Goal: Task Accomplishment & Management: Manage account settings

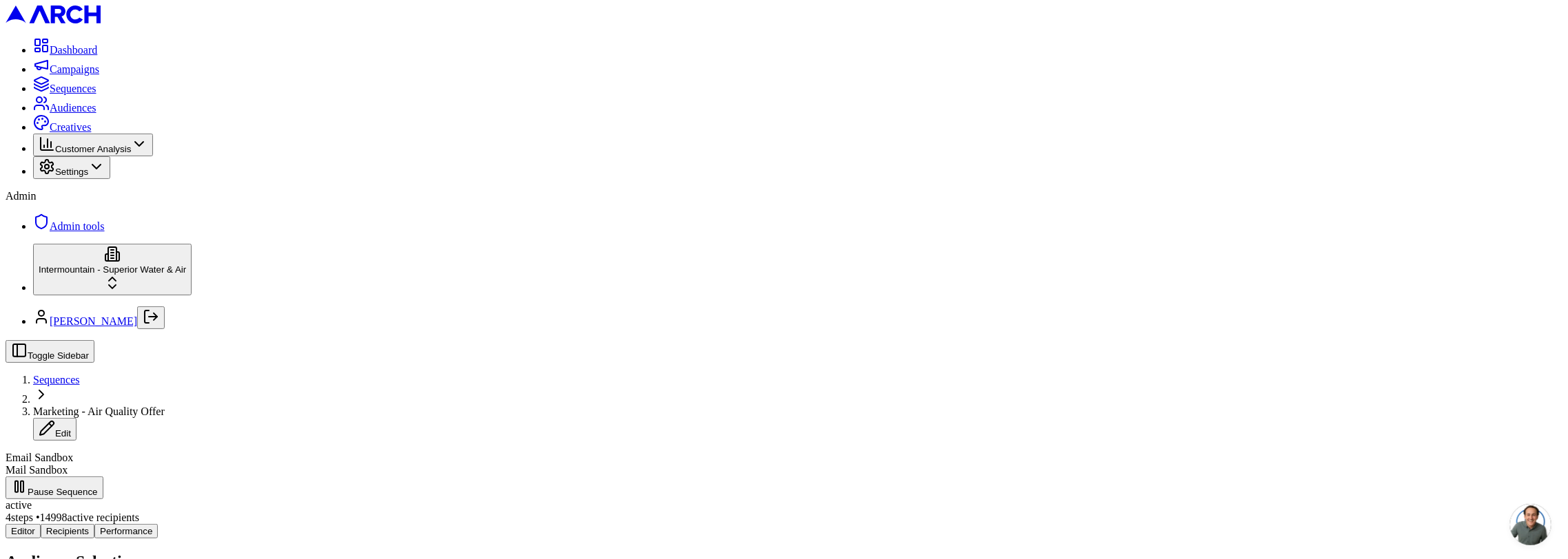
click at [78, 75] on link "Campaigns" at bounding box center [66, 68] width 66 height 12
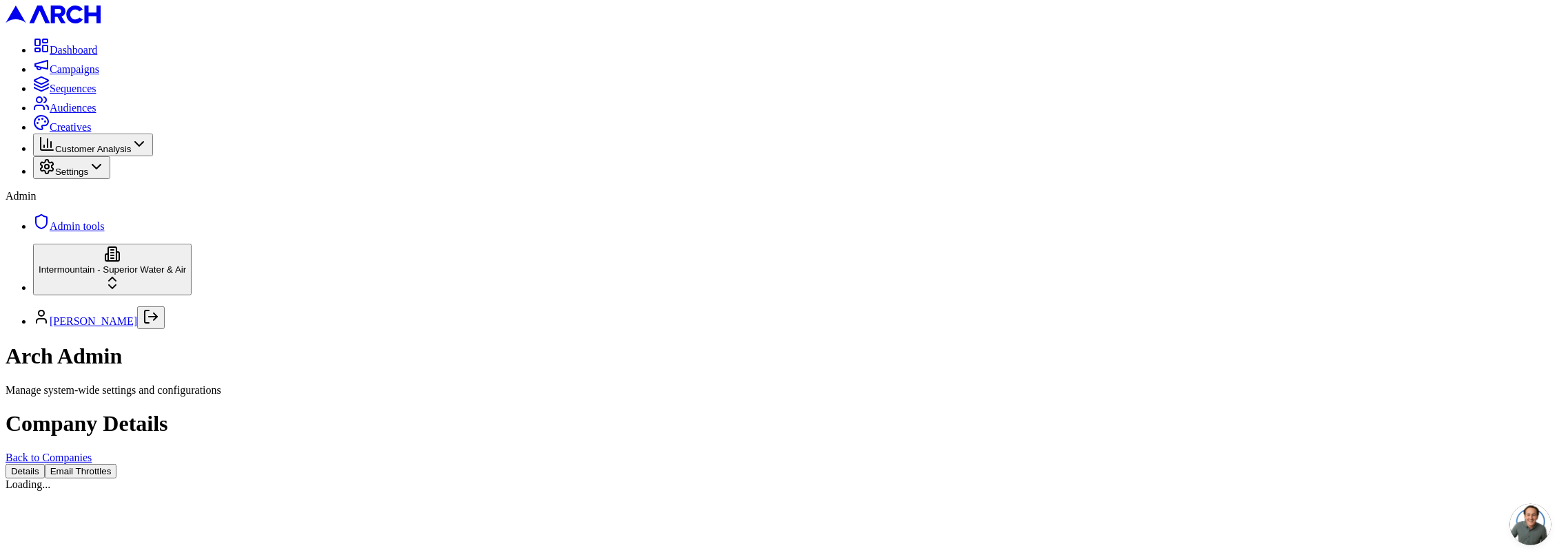
click at [117, 465] on button "Email Throttles" at bounding box center [81, 472] width 72 height 14
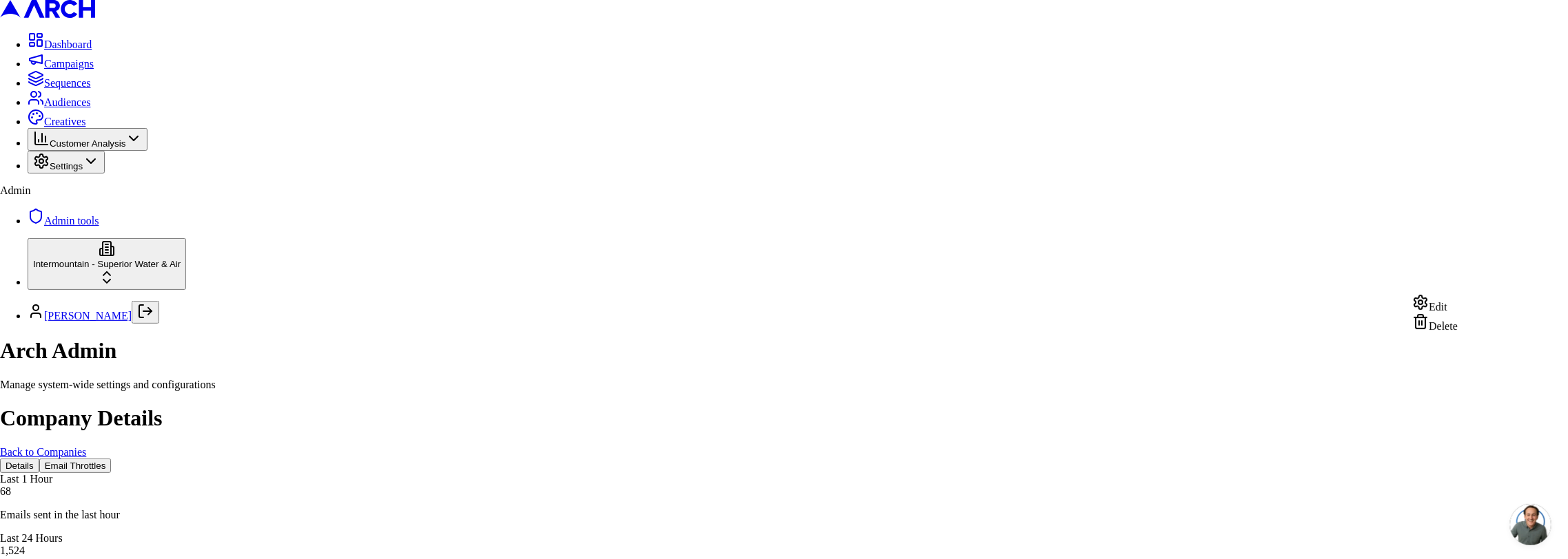
click at [1458, 311] on div "Edit" at bounding box center [1435, 304] width 46 height 19
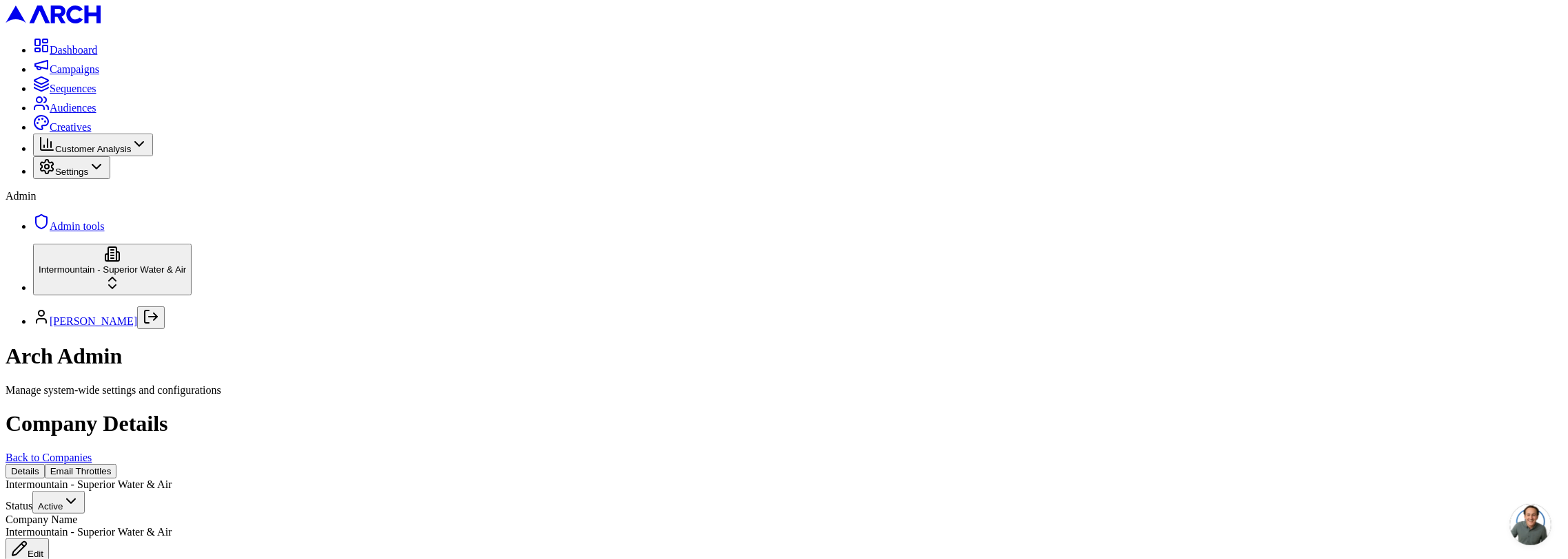
click at [117, 465] on button "Email Throttles" at bounding box center [81, 472] width 72 height 14
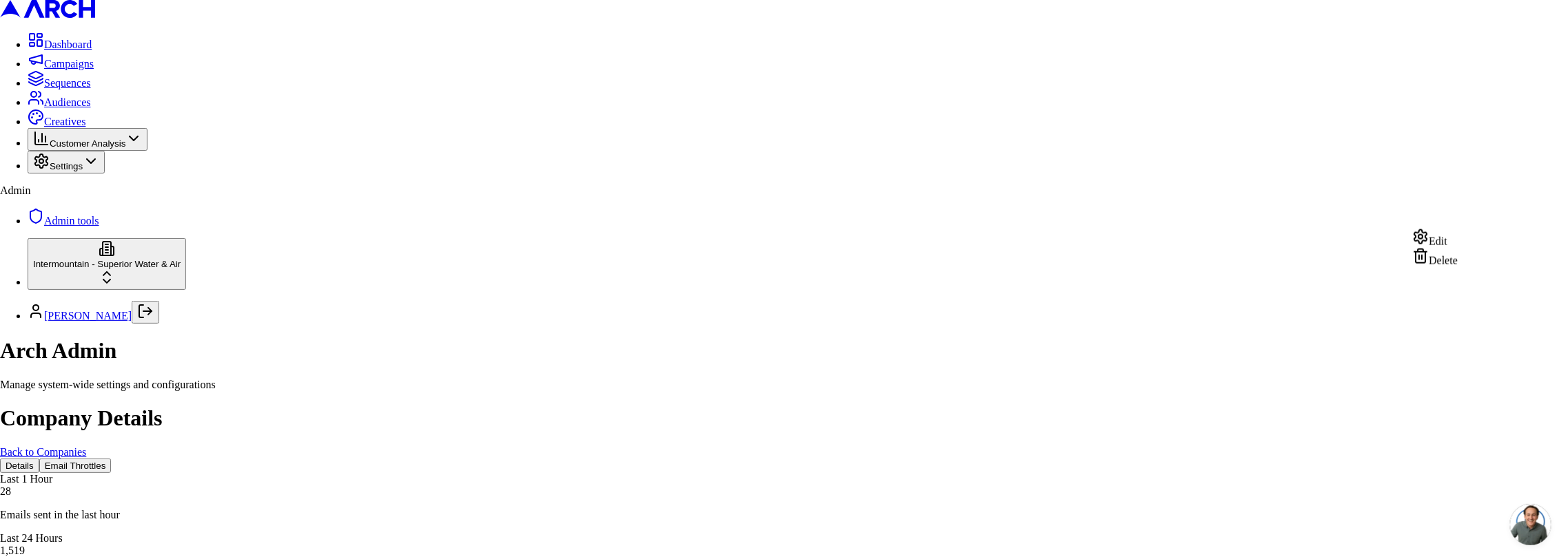
click at [1440, 245] on div "Edit" at bounding box center [1435, 238] width 46 height 19
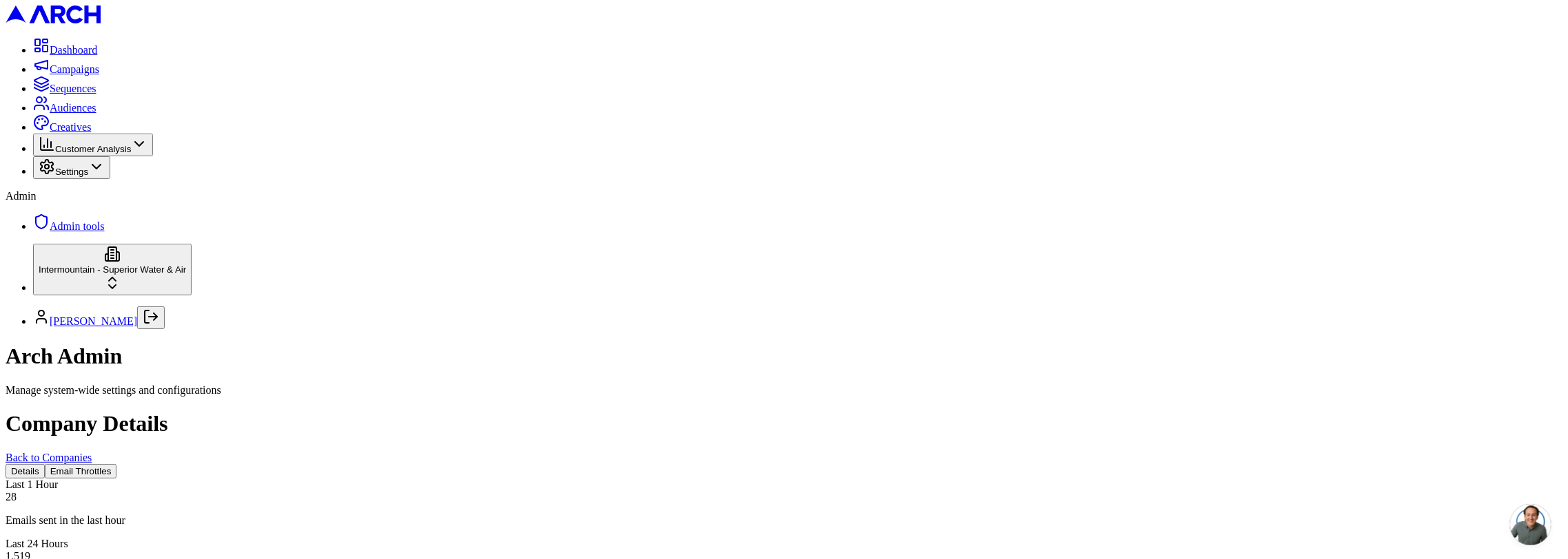
drag, startPoint x: 869, startPoint y: 212, endPoint x: 947, endPoint y: 225, distance: 79.1
click at [316, 465] on div "Details Email Throttles" at bounding box center [784, 472] width 1557 height 14
click at [117, 465] on button "Email Throttles" at bounding box center [81, 472] width 72 height 14
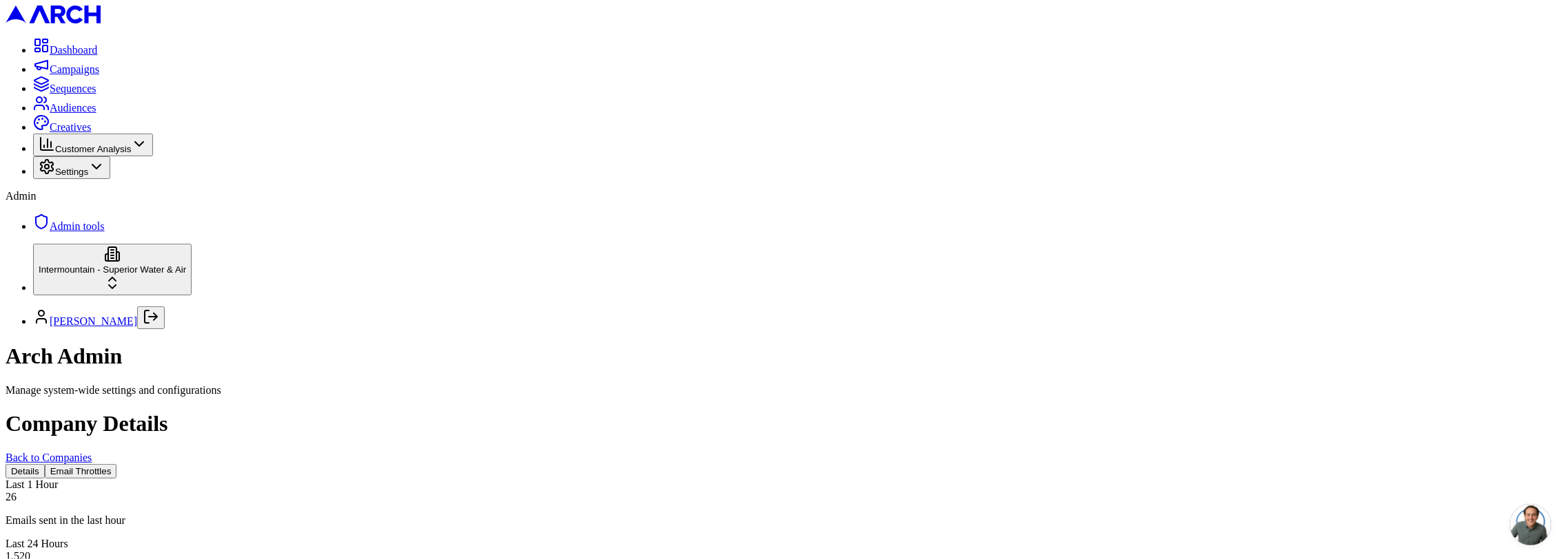
drag, startPoint x: 1341, startPoint y: 157, endPoint x: 1321, endPoint y: 158, distance: 20.0
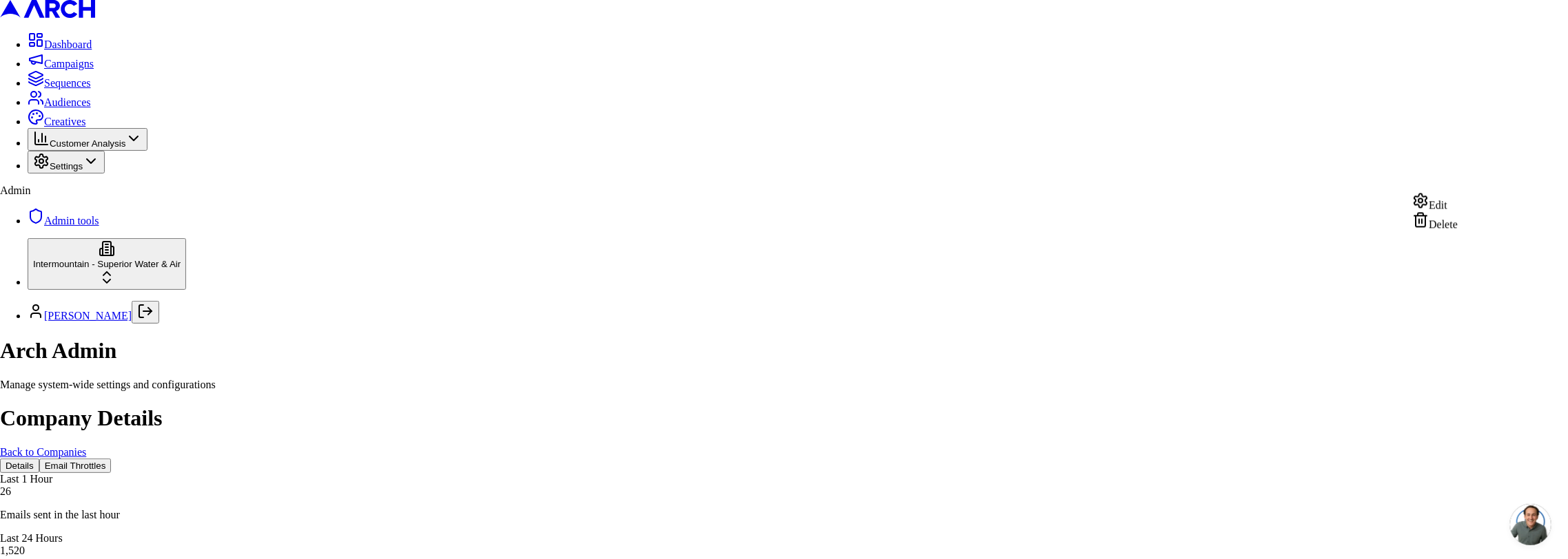
click at [1447, 209] on div "Edit" at bounding box center [1435, 202] width 46 height 19
type input "50"
type input "2"
type input "400"
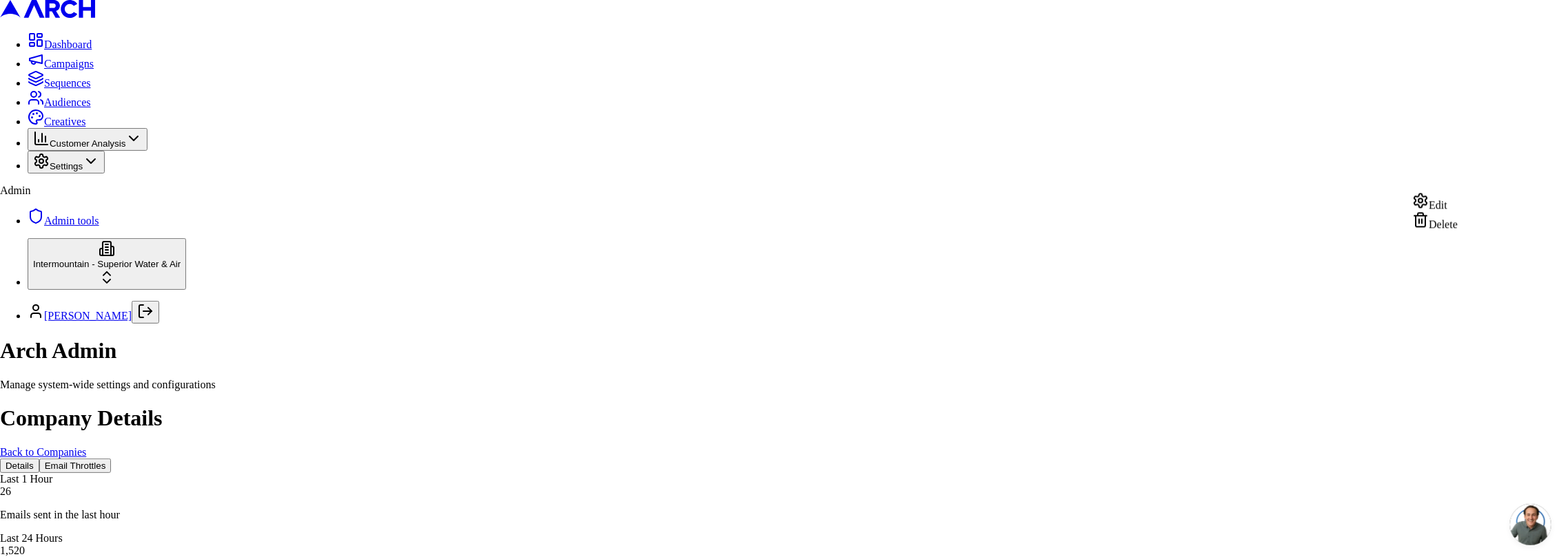
click at [1458, 209] on div "Edit" at bounding box center [1435, 202] width 46 height 19
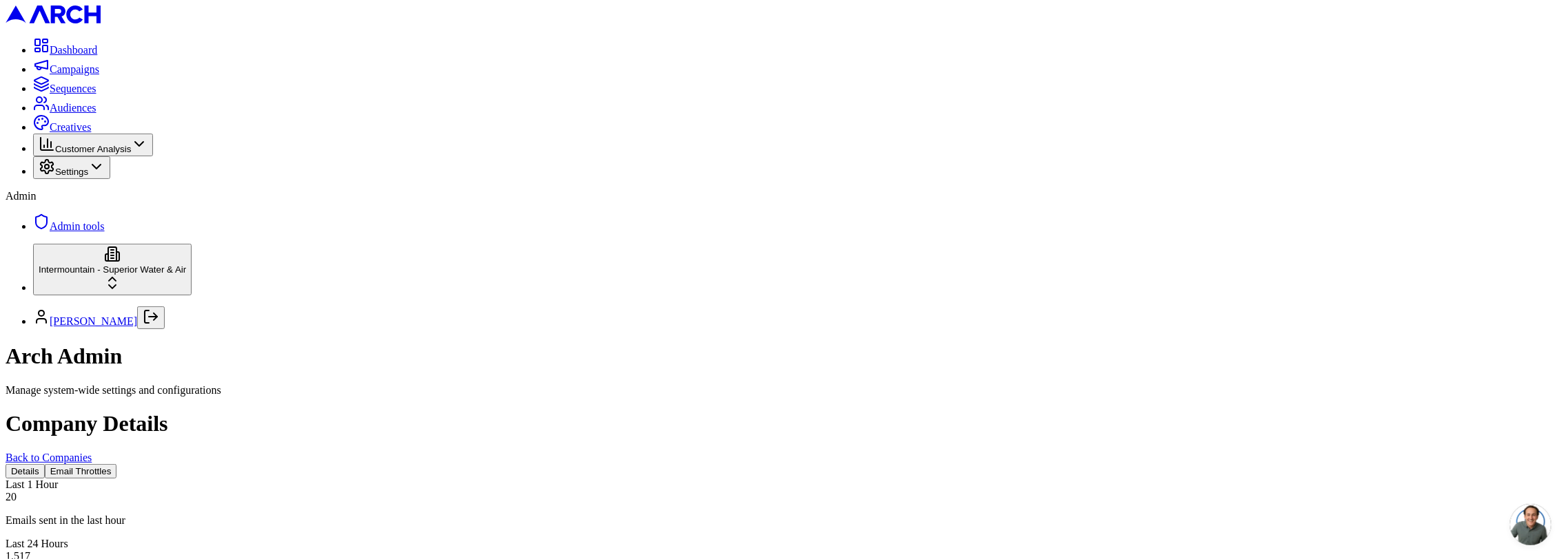
scroll to position [101, 0]
drag, startPoint x: 234, startPoint y: 188, endPoint x: 432, endPoint y: 194, distance: 198.1
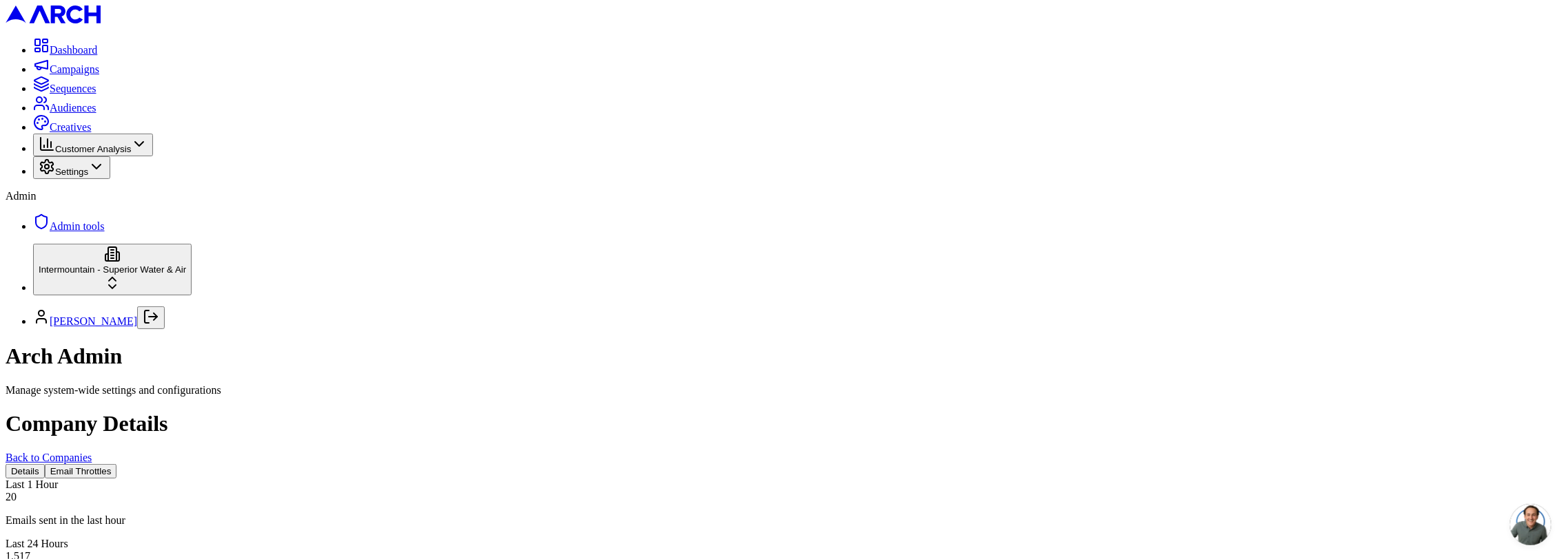
copy div "Daily Email Volume (Last 30 Days)"
click at [117, 465] on button "Email Throttles" at bounding box center [81, 472] width 72 height 14
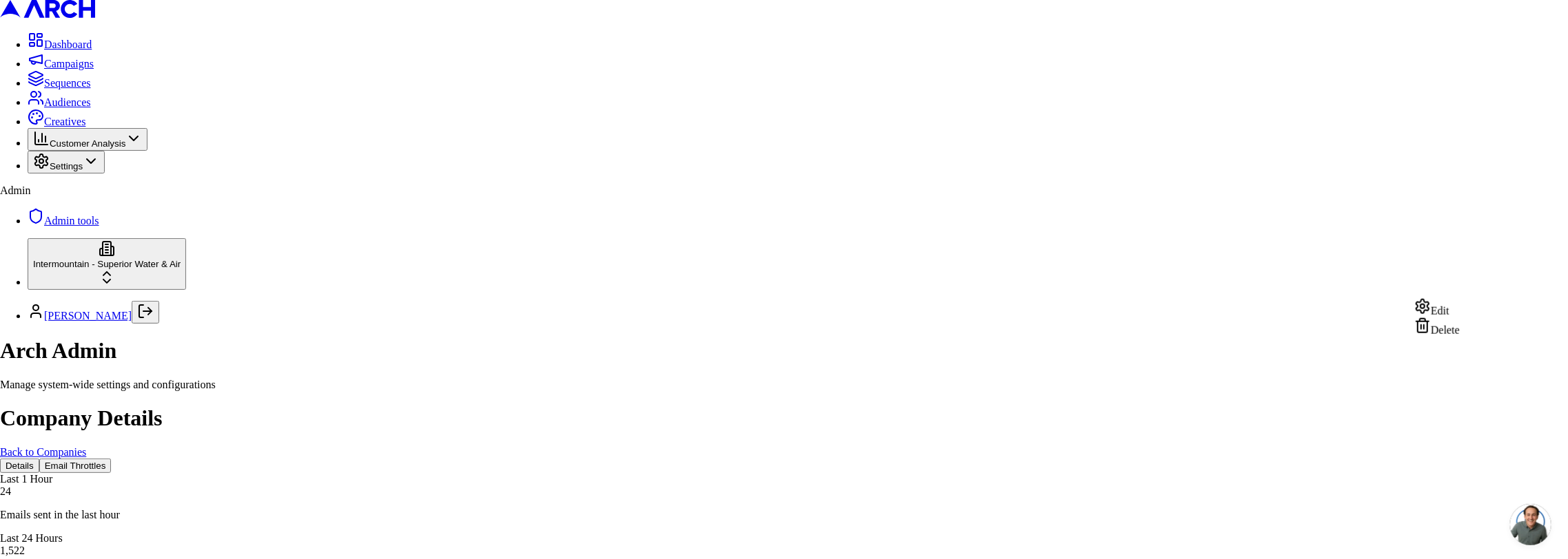
click at [1458, 312] on div "Edit" at bounding box center [1436, 308] width 46 height 19
type input "50"
type input "400"
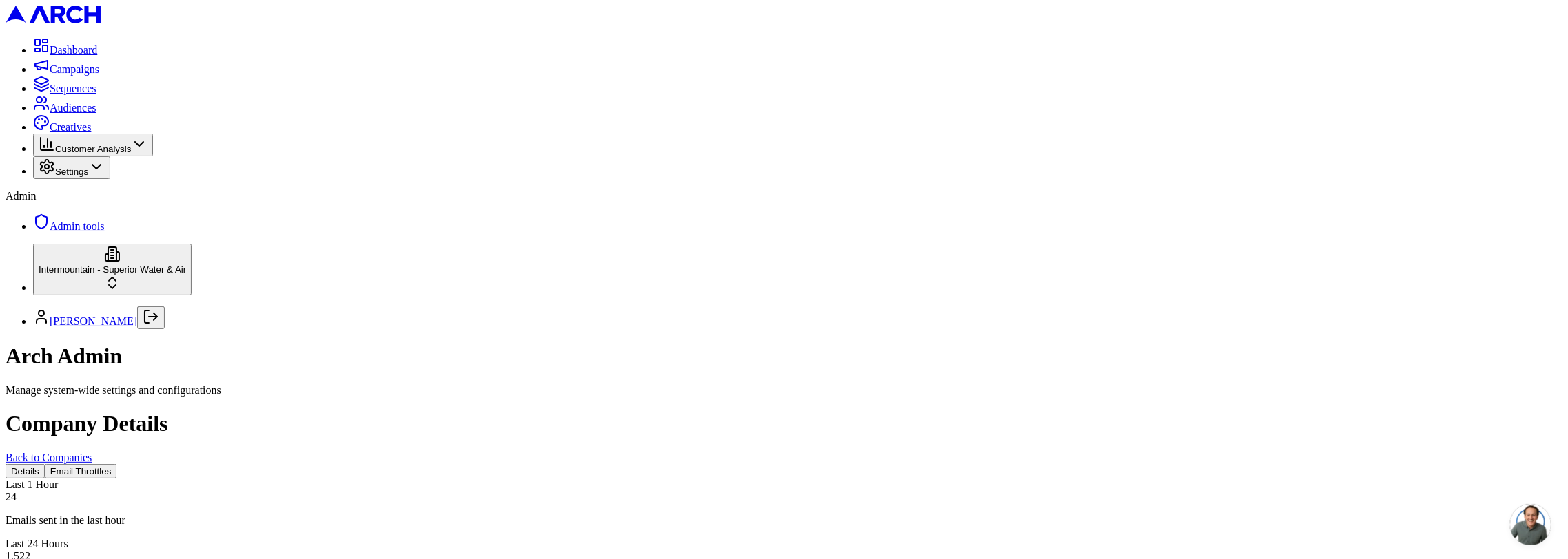
scroll to position [0, 0]
click at [117, 465] on button "Email Throttles" at bounding box center [81, 472] width 72 height 14
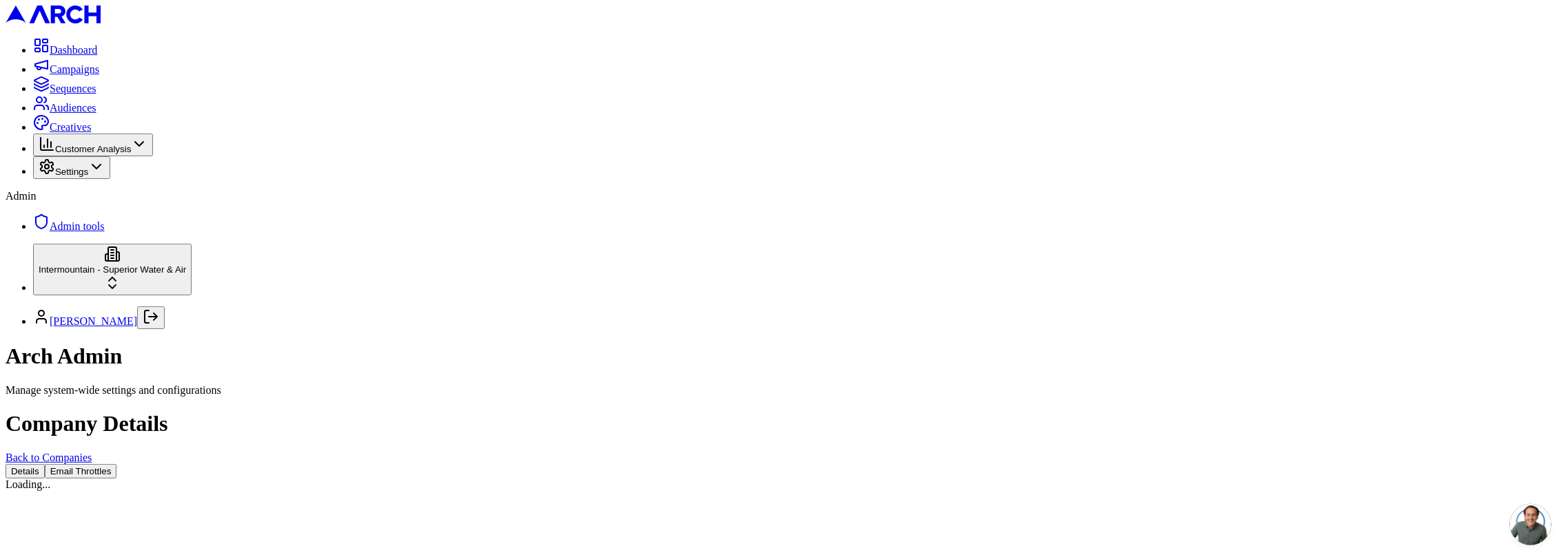
click at [117, 465] on button "Email Throttles" at bounding box center [81, 472] width 72 height 14
click at [272, 465] on div "Details Email Throttles" at bounding box center [784, 472] width 1557 height 14
click at [117, 465] on button "Email Throttles" at bounding box center [81, 472] width 72 height 14
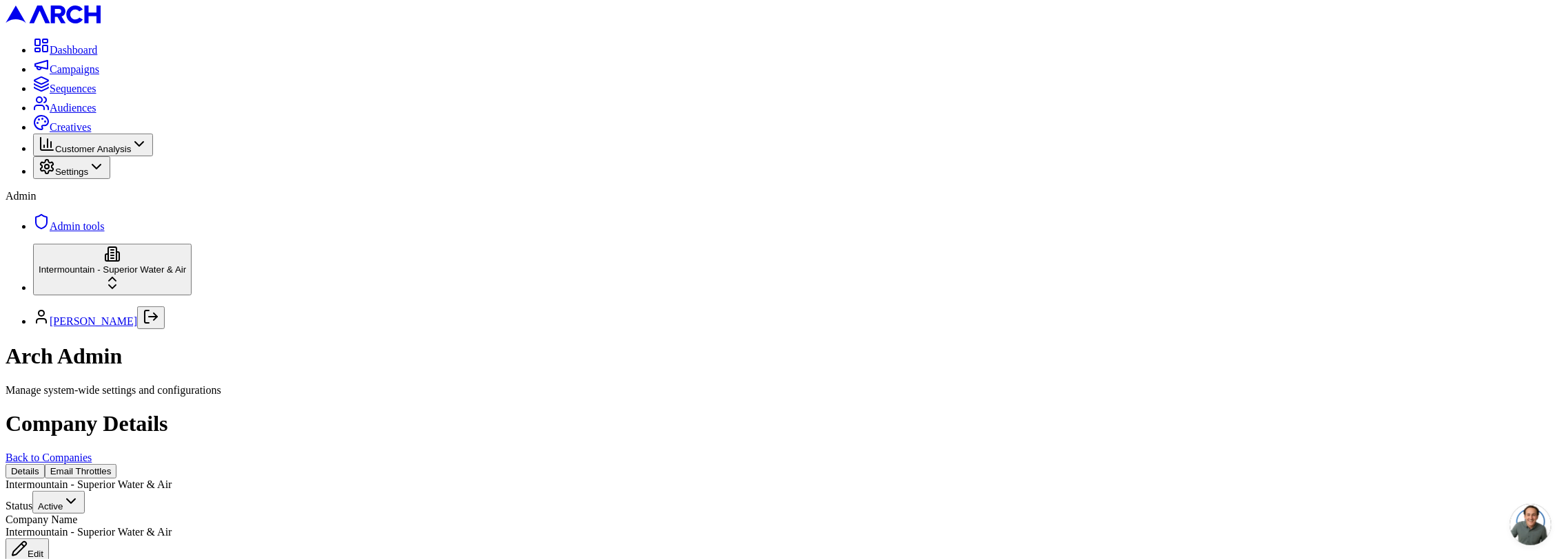
click at [105, 232] on span "Admin tools" at bounding box center [77, 226] width 55 height 12
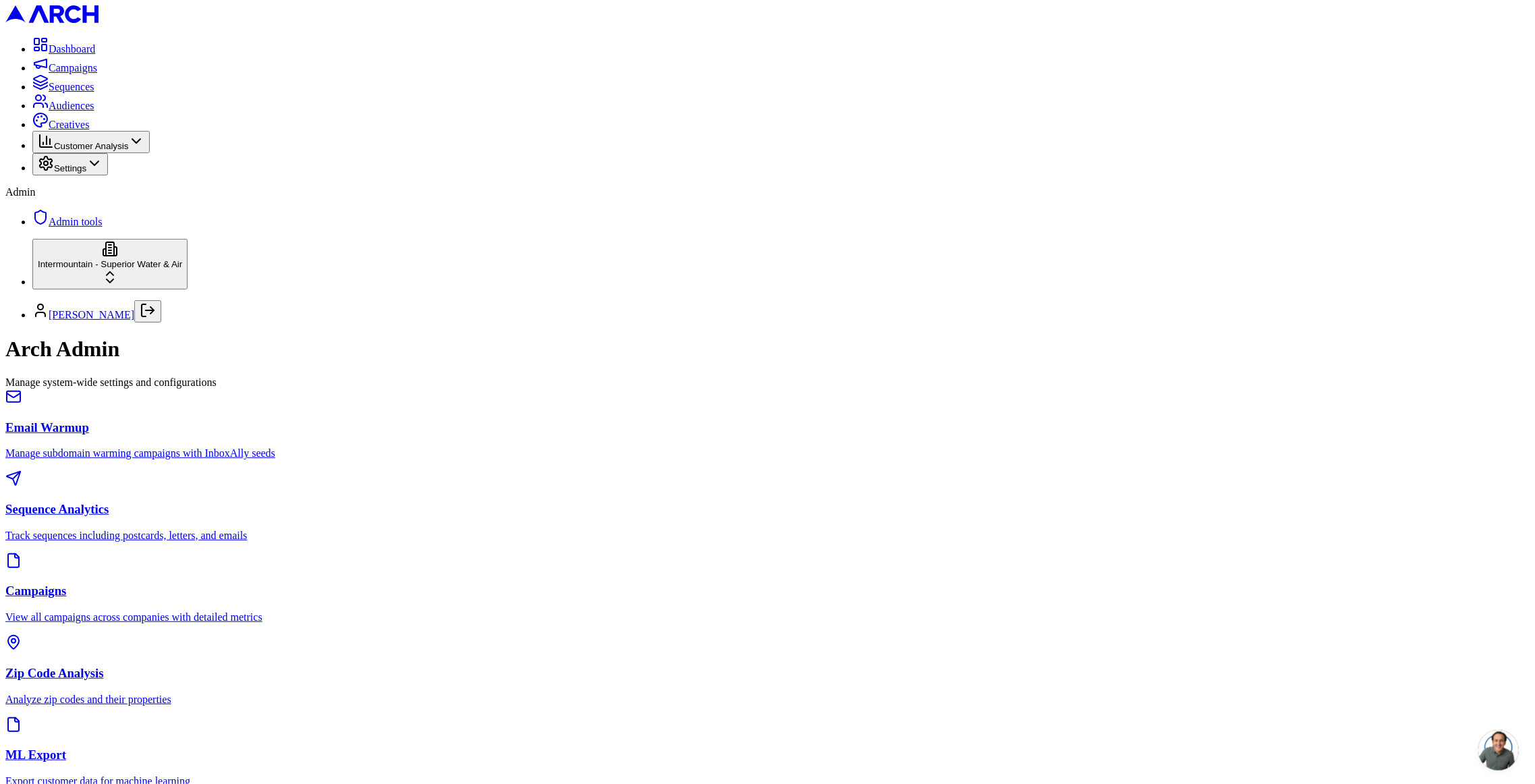
click at [742, 502] on h3 "Sequence Analytics" at bounding box center [767, 509] width 1524 height 15
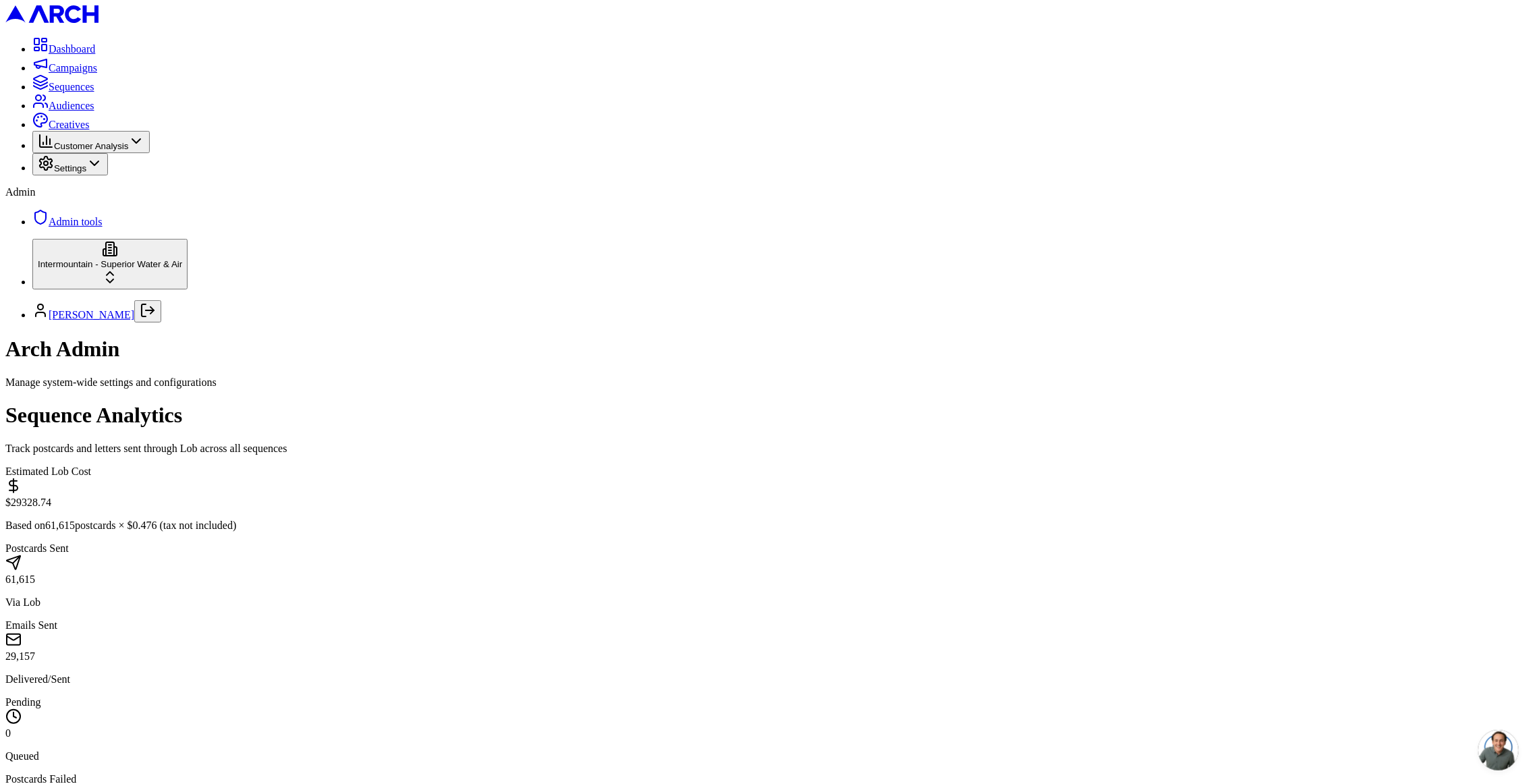
click at [833, 466] on div "Estimated Lob Cost" at bounding box center [767, 481] width 1524 height 31
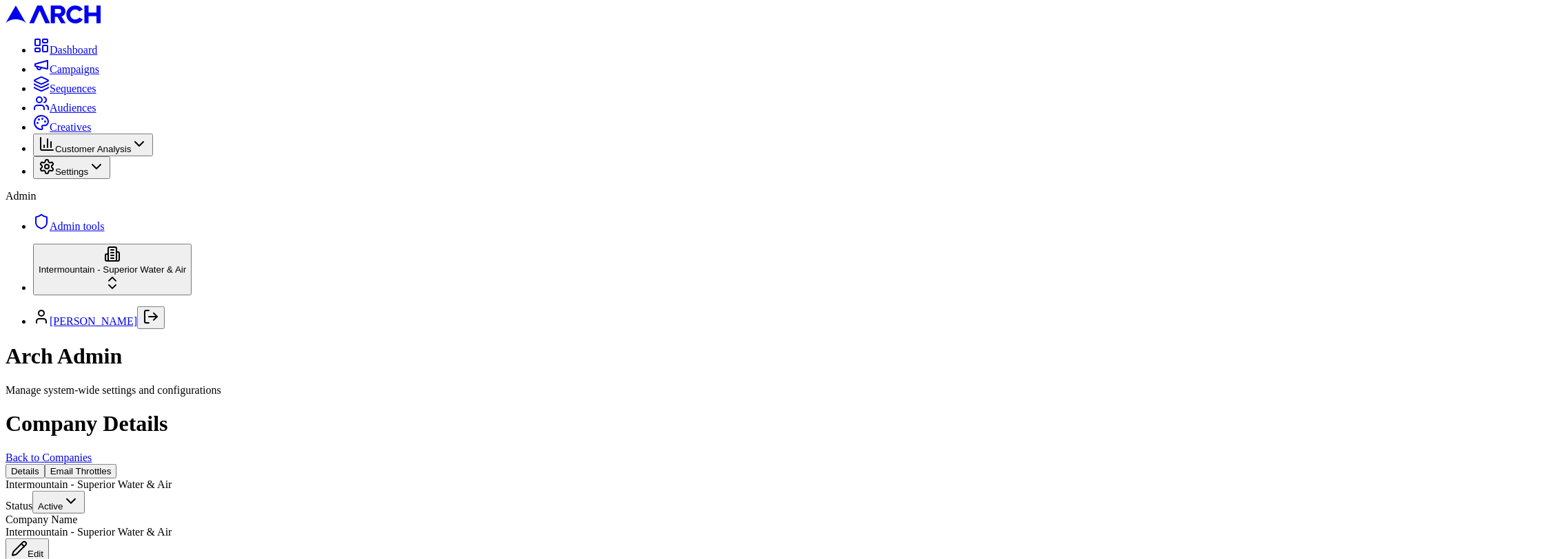
click at [117, 465] on button "Email Throttles" at bounding box center [81, 472] width 72 height 14
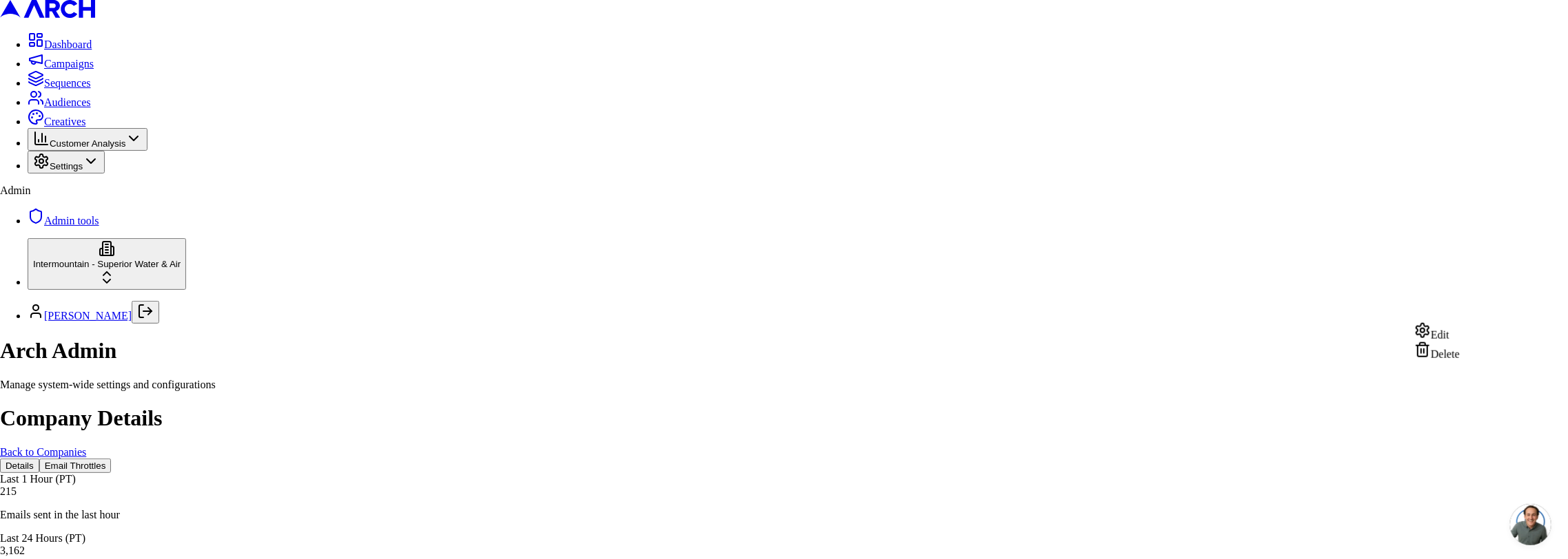
click at [1459, 333] on div "Edit" at bounding box center [1436, 331] width 46 height 19
type input "40"
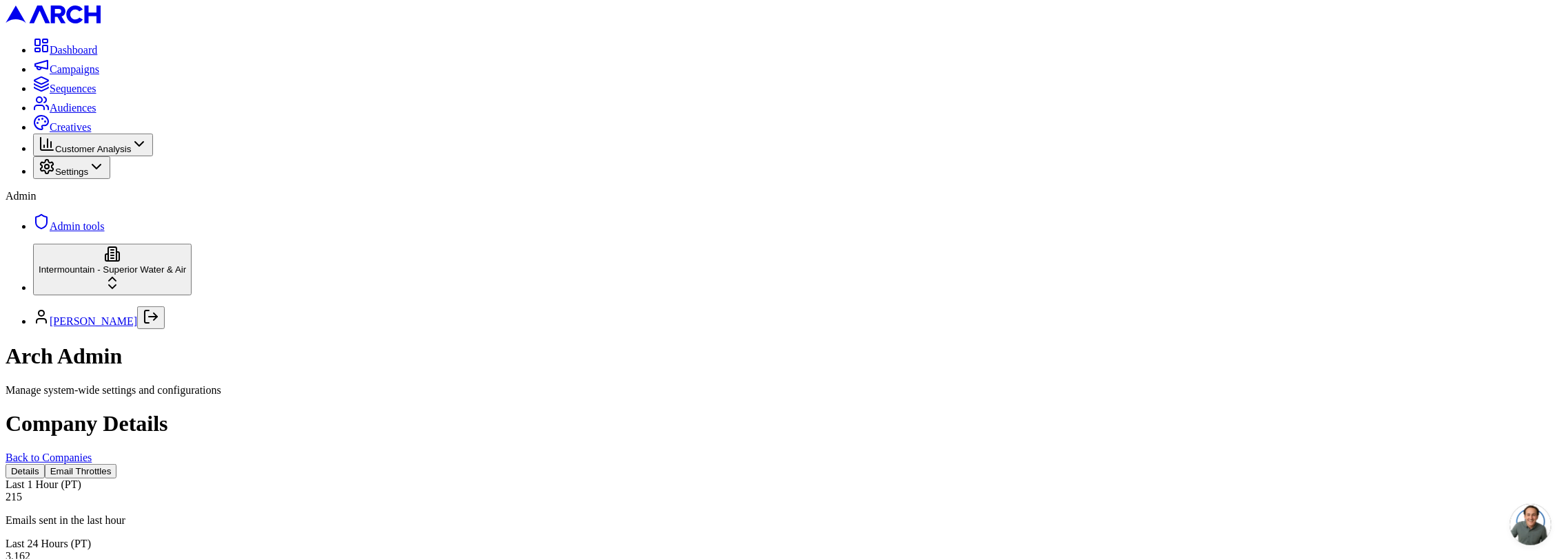
scroll to position [0, 0]
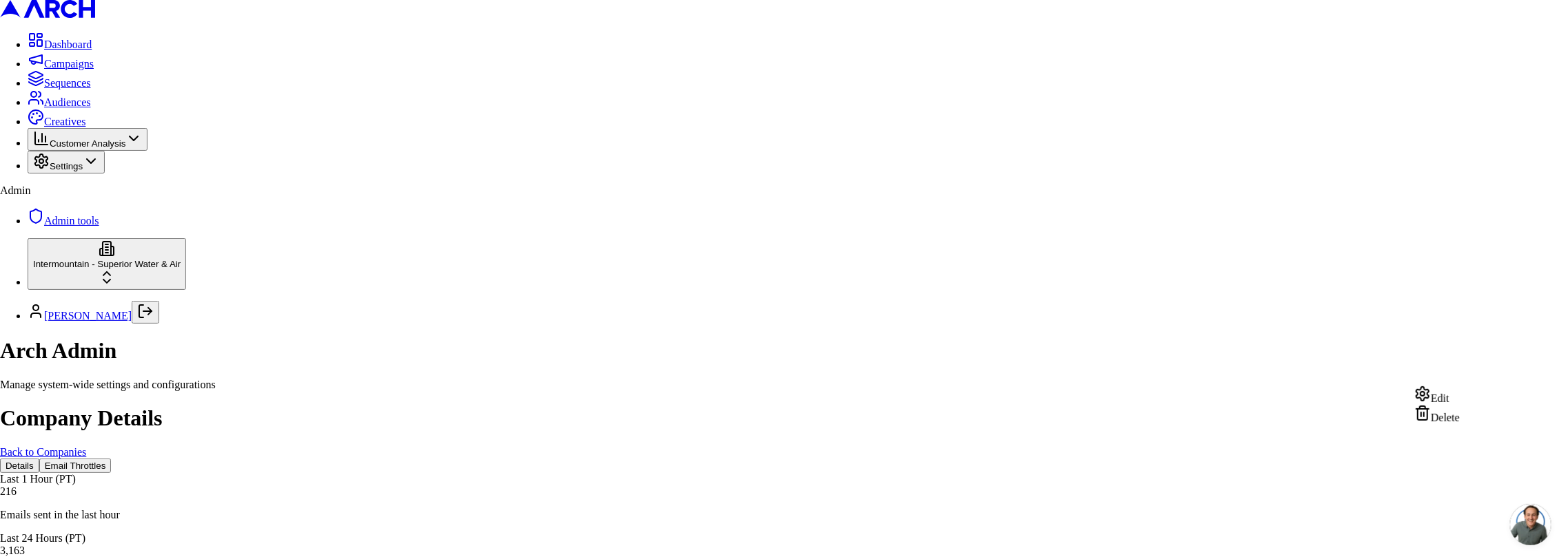
drag, startPoint x: 1458, startPoint y: 402, endPoint x: 1225, endPoint y: 230, distance: 289.6
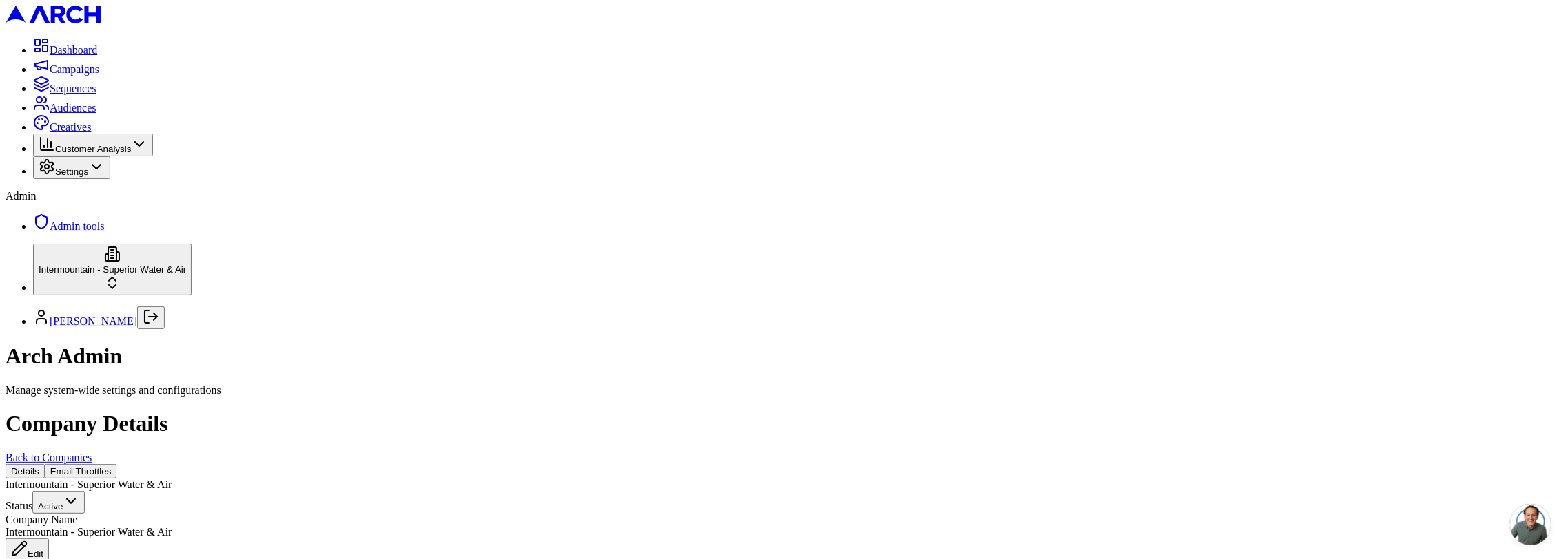
click at [117, 465] on button "Email Throttles" at bounding box center [81, 472] width 72 height 14
click at [865, 479] on div "Loading..." at bounding box center [784, 485] width 1557 height 13
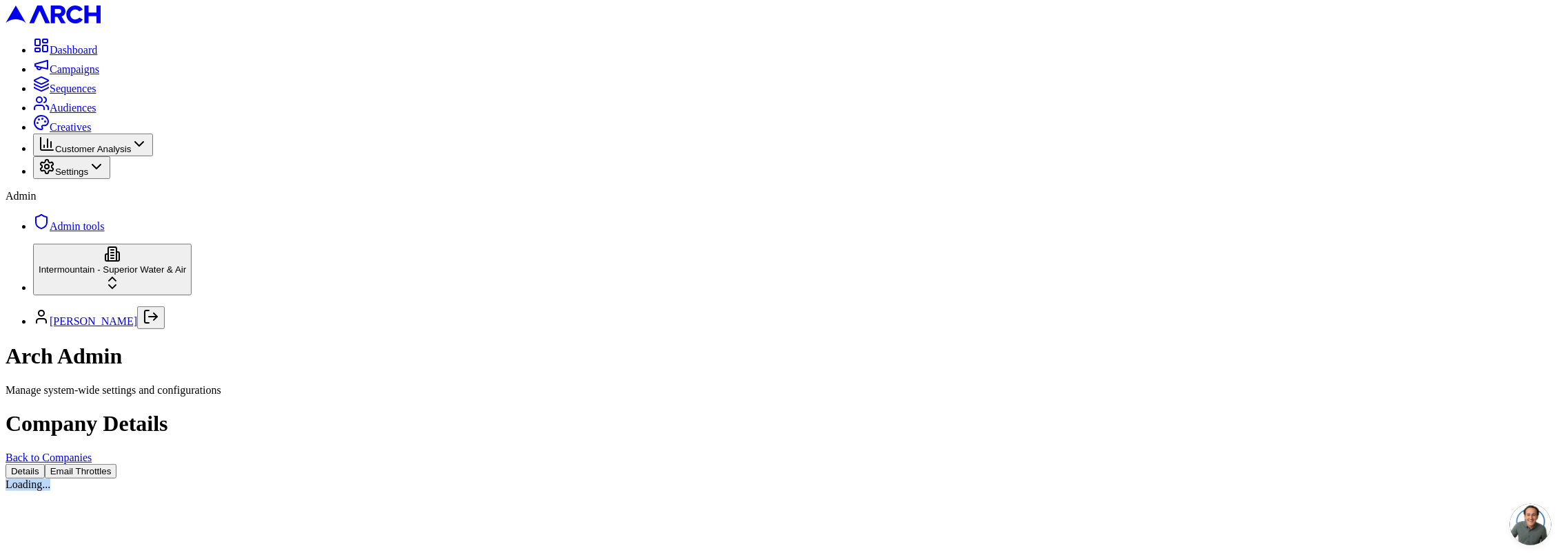
click at [865, 479] on div "Loading..." at bounding box center [784, 485] width 1557 height 13
click at [384, 411] on div "Company Details Back to Companies Details Email Throttles Loading..." at bounding box center [784, 450] width 1557 height 80
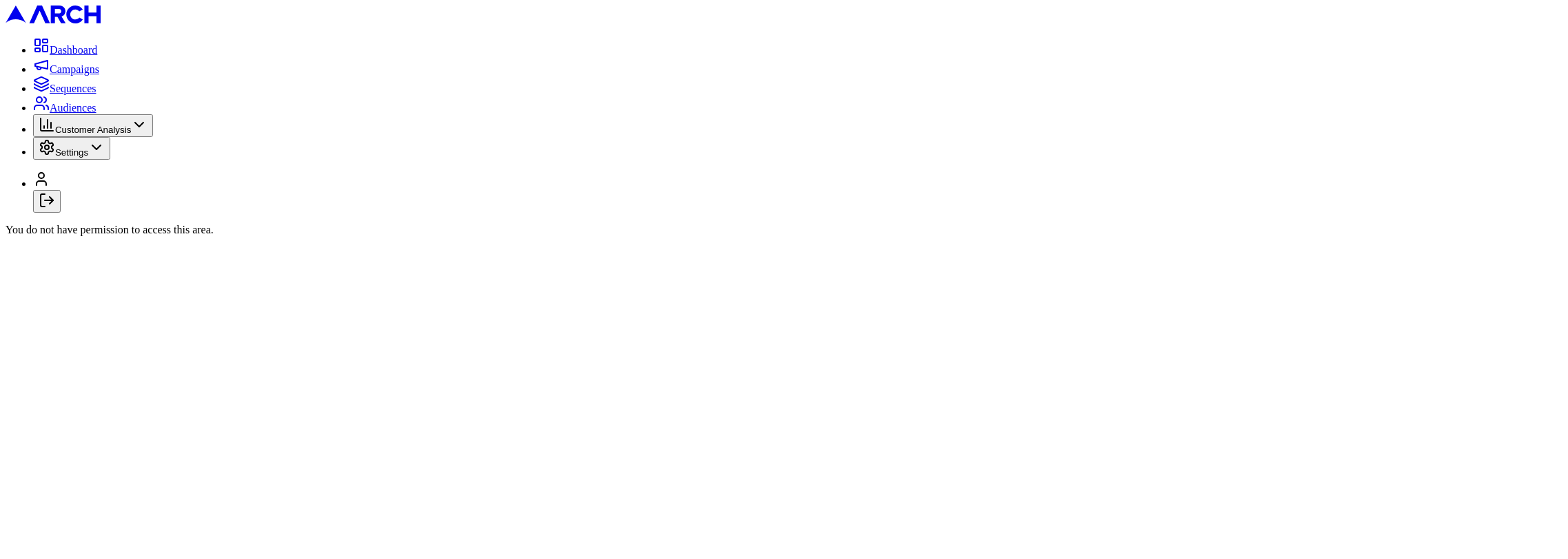
click at [846, 224] on p "You do not have permission to access this area." at bounding box center [784, 230] width 1557 height 13
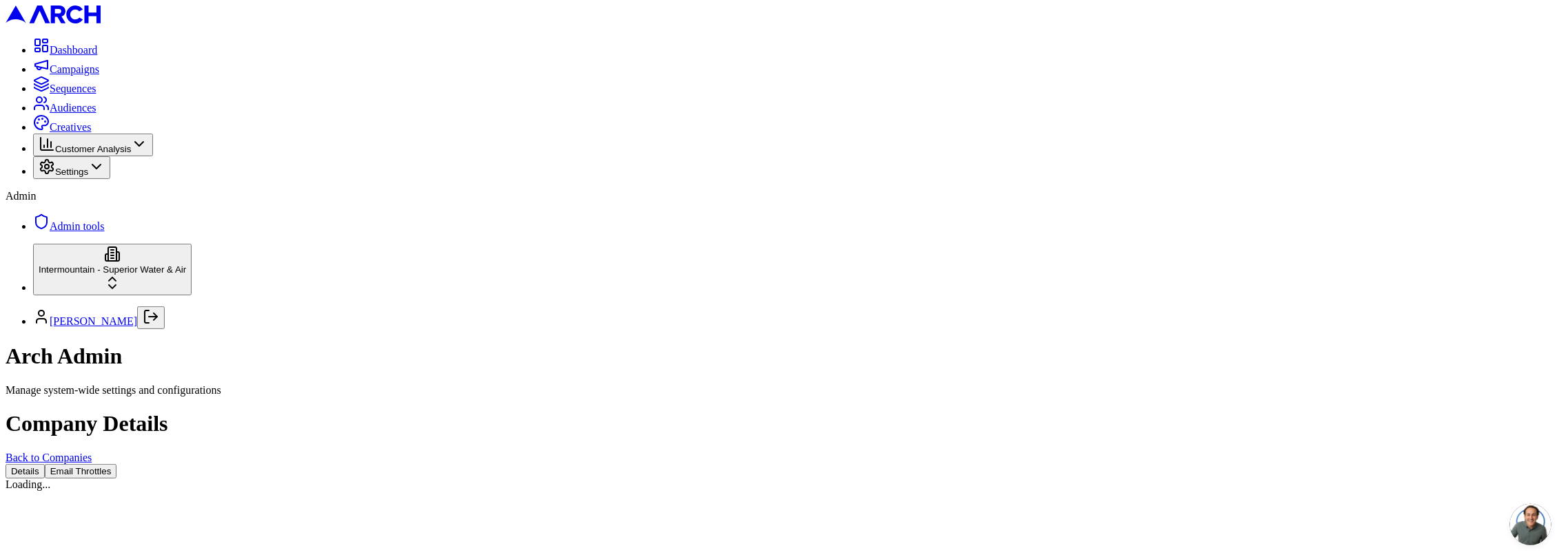
click at [117, 465] on button "Email Throttles" at bounding box center [81, 472] width 72 height 14
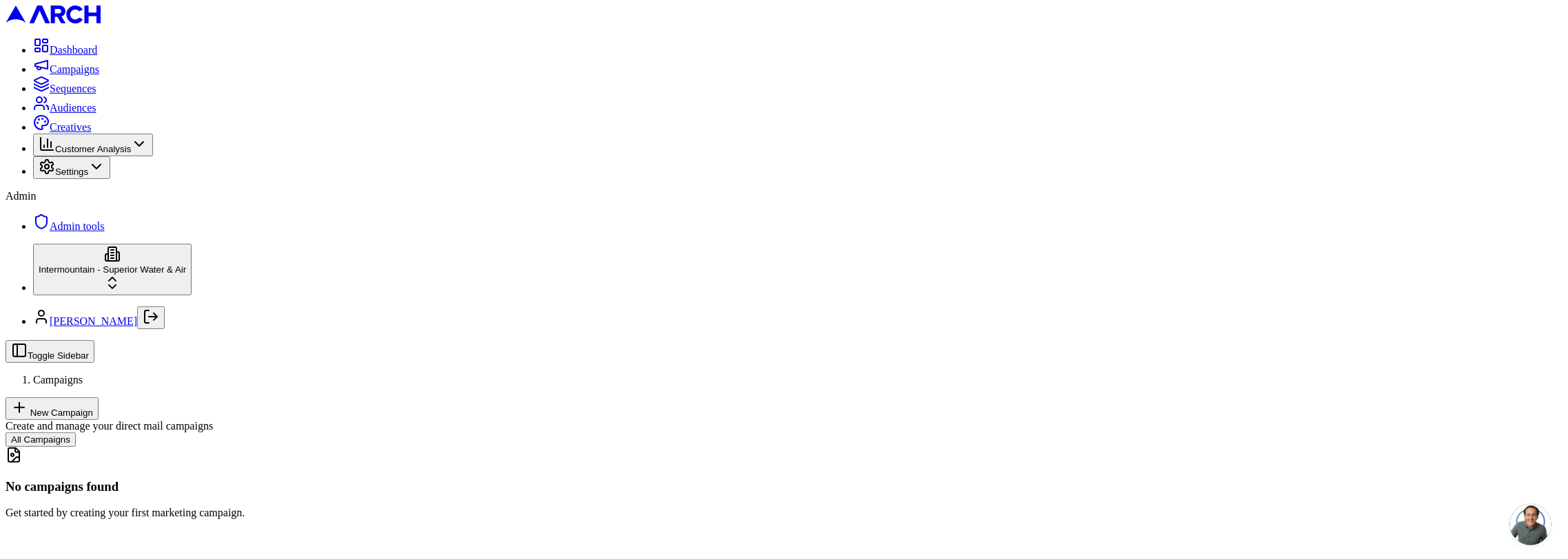
click at [50, 232] on span "Admin tools" at bounding box center [77, 226] width 55 height 12
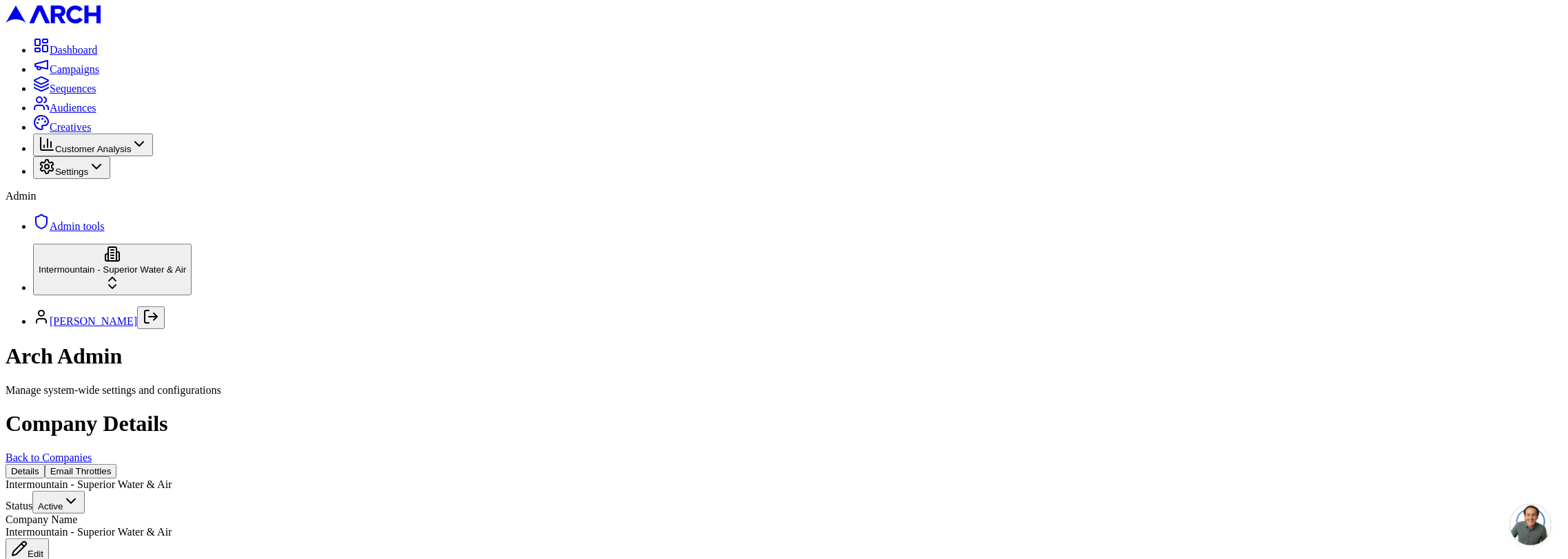
click at [117, 465] on button "Email Throttles" at bounding box center [81, 472] width 72 height 14
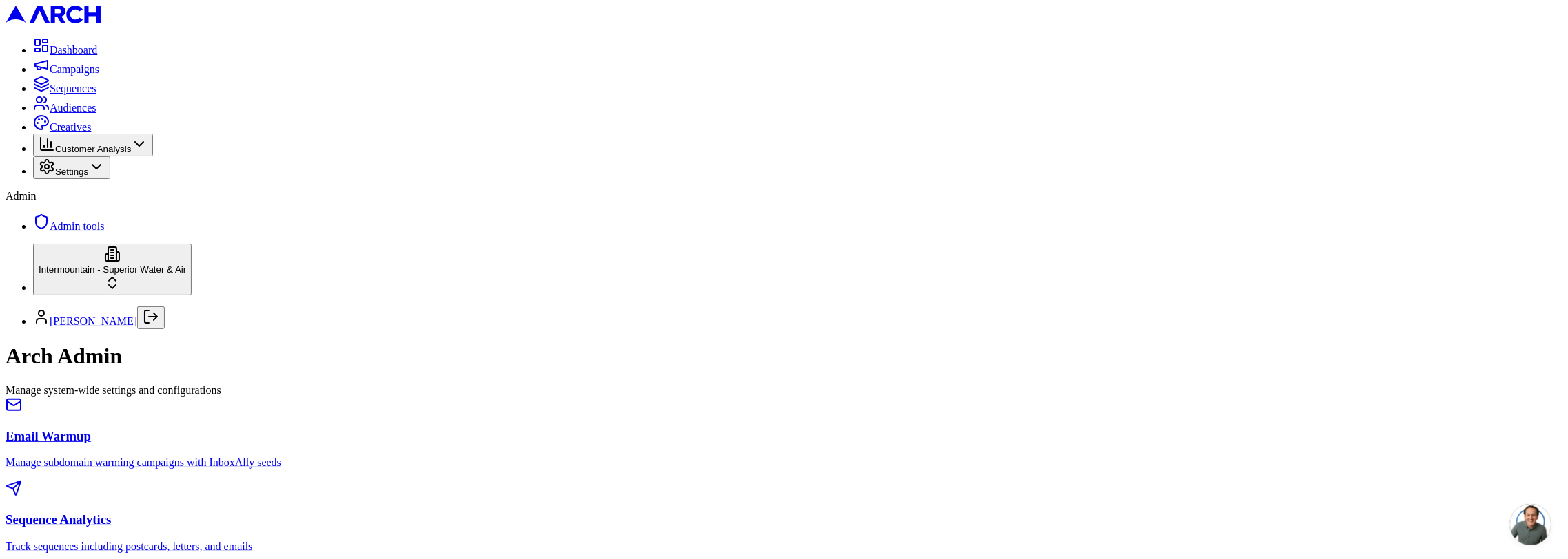
click at [92, 94] on span "Sequences" at bounding box center [72, 88] width 46 height 12
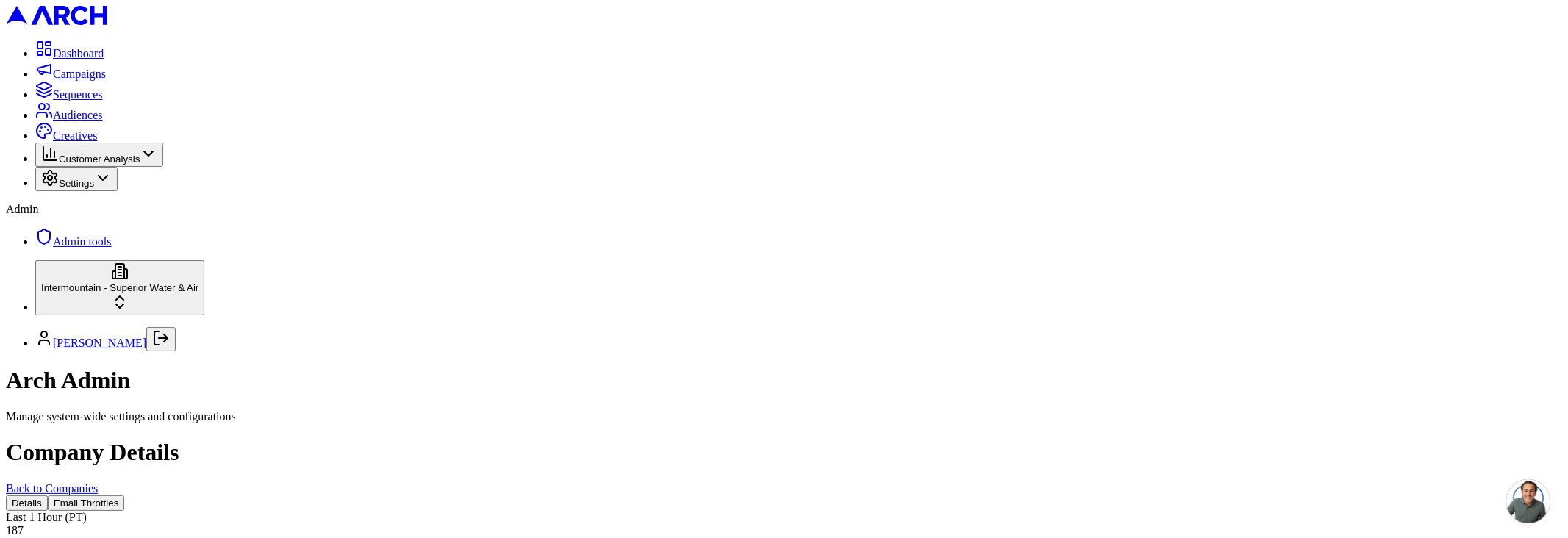
scroll to position [320, 0]
click at [125, 496] on button "Email Throttles" at bounding box center [87, 504] width 77 height 15
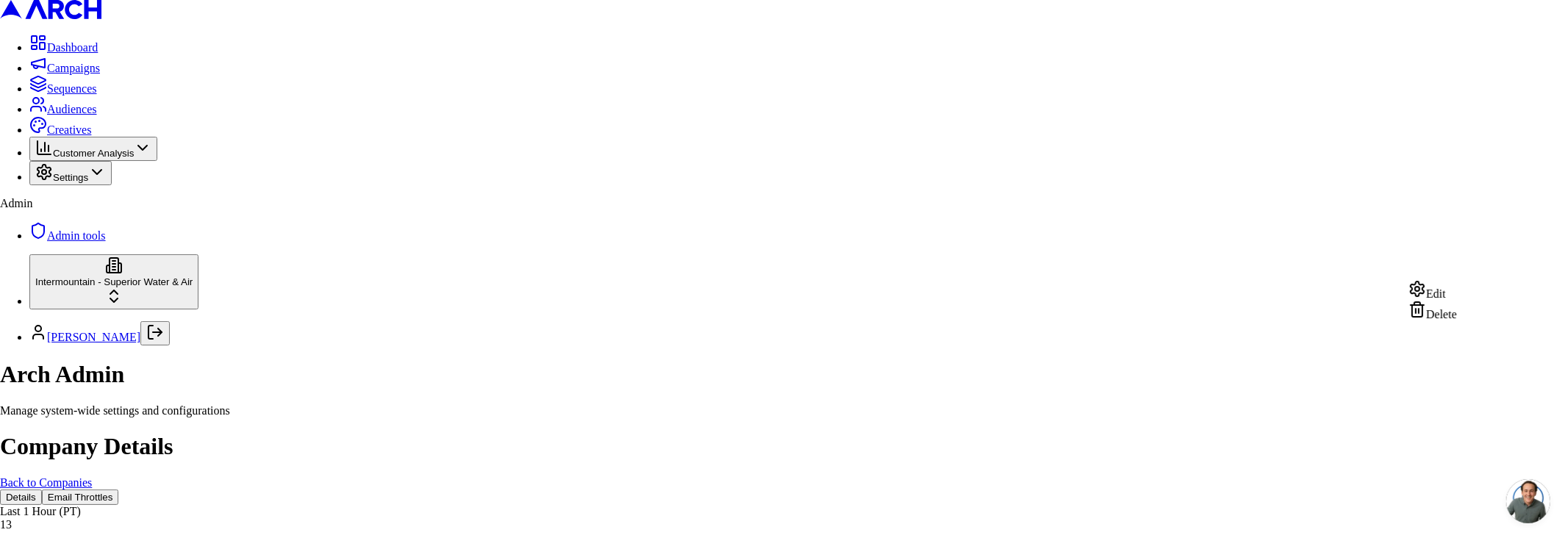
click at [1444, 294] on div "Edit" at bounding box center [1433, 290] width 49 height 20
type input "20"
type input "200"
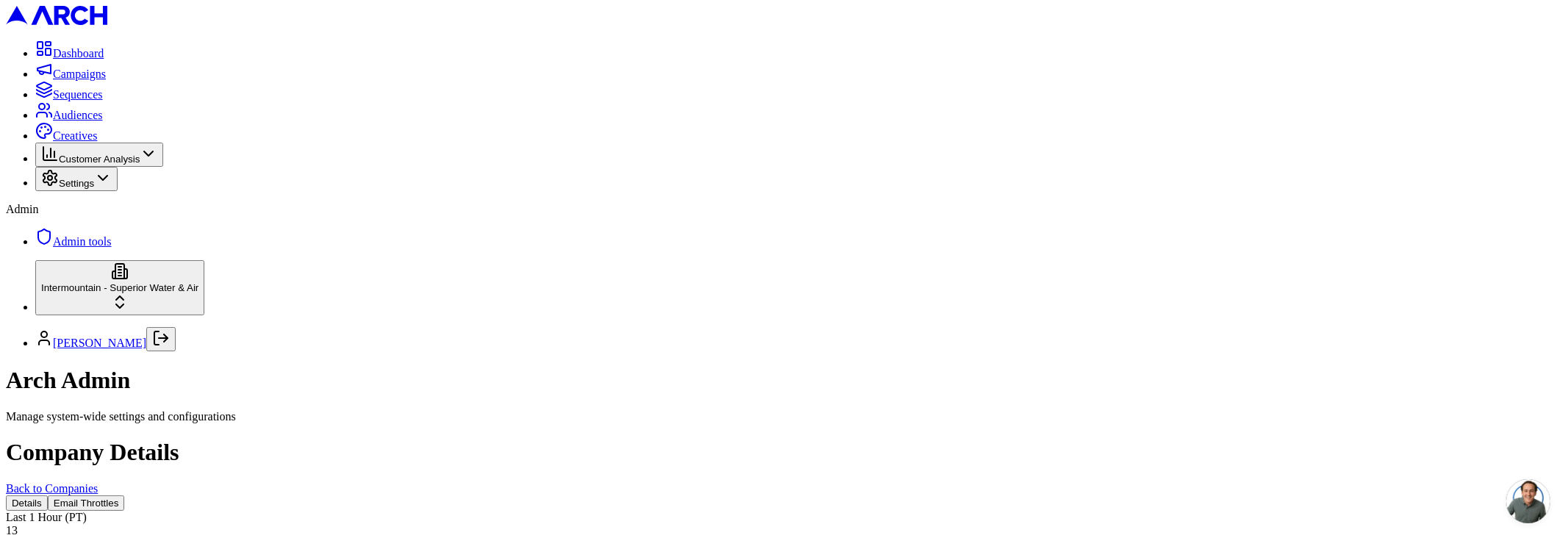
scroll to position [981, 0]
